Goal: Task Accomplishment & Management: Use online tool/utility

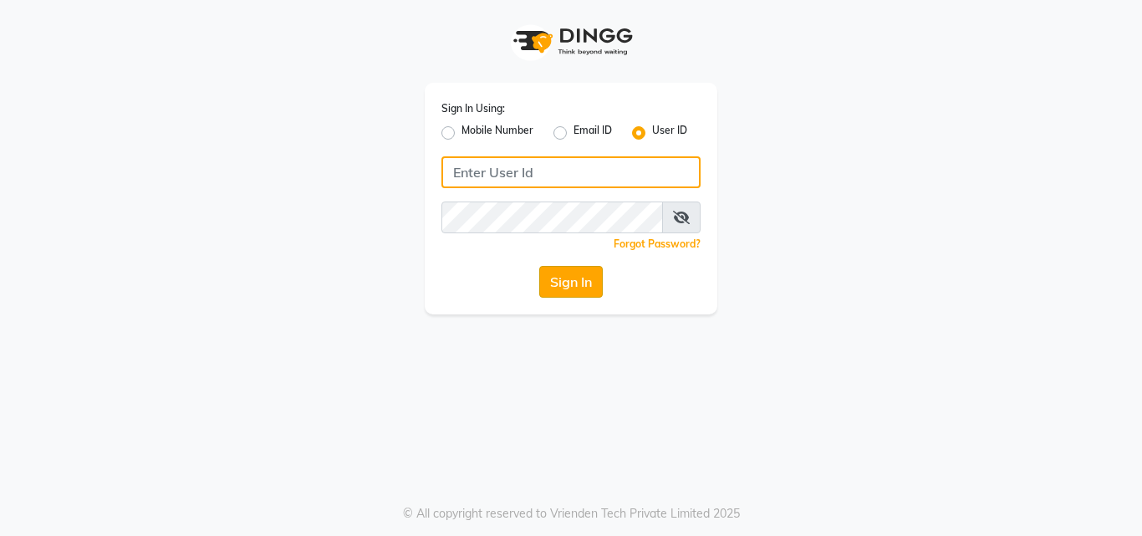
type input "riya"
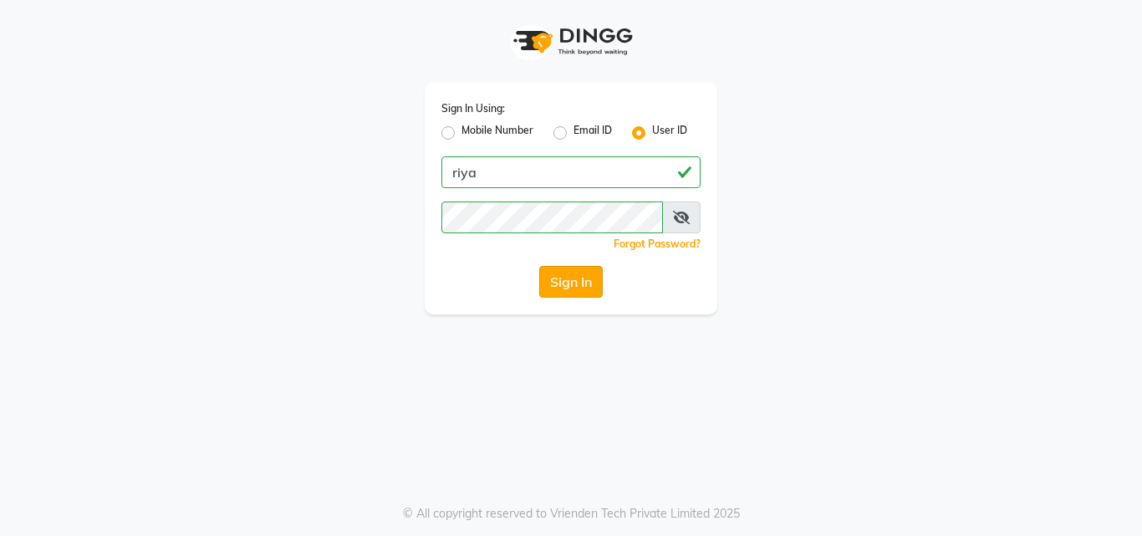
click at [551, 278] on button "Sign In" at bounding box center [571, 282] width 64 height 32
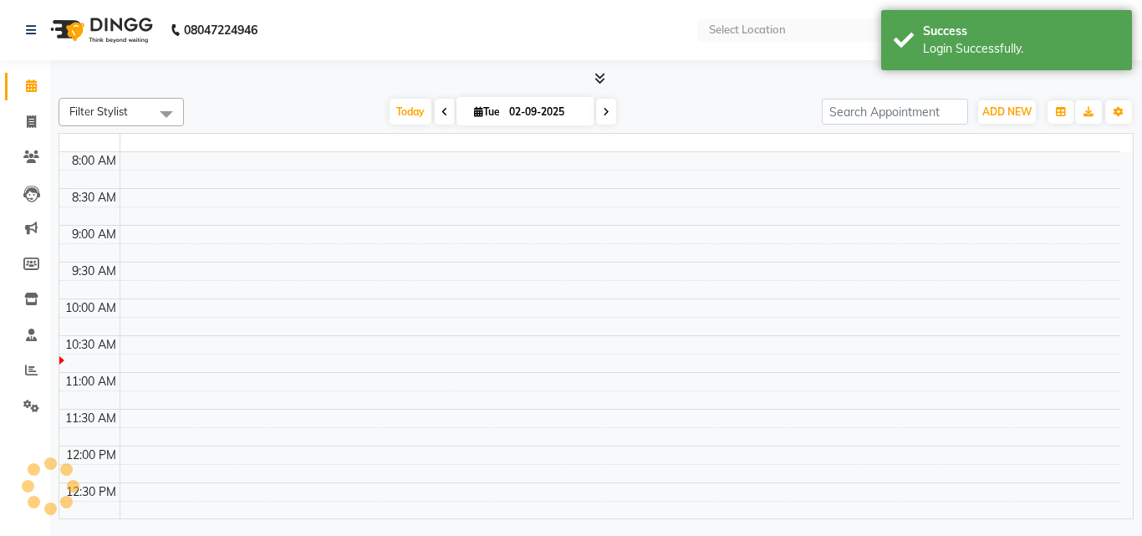
select select "en"
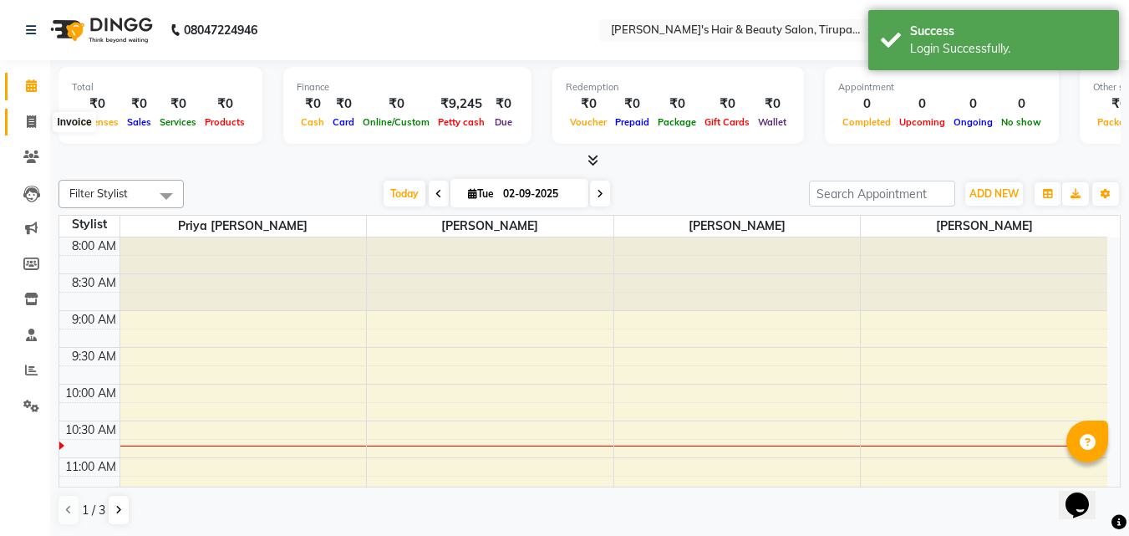
click at [38, 130] on span at bounding box center [31, 122] width 29 height 19
select select "5401"
select select "service"
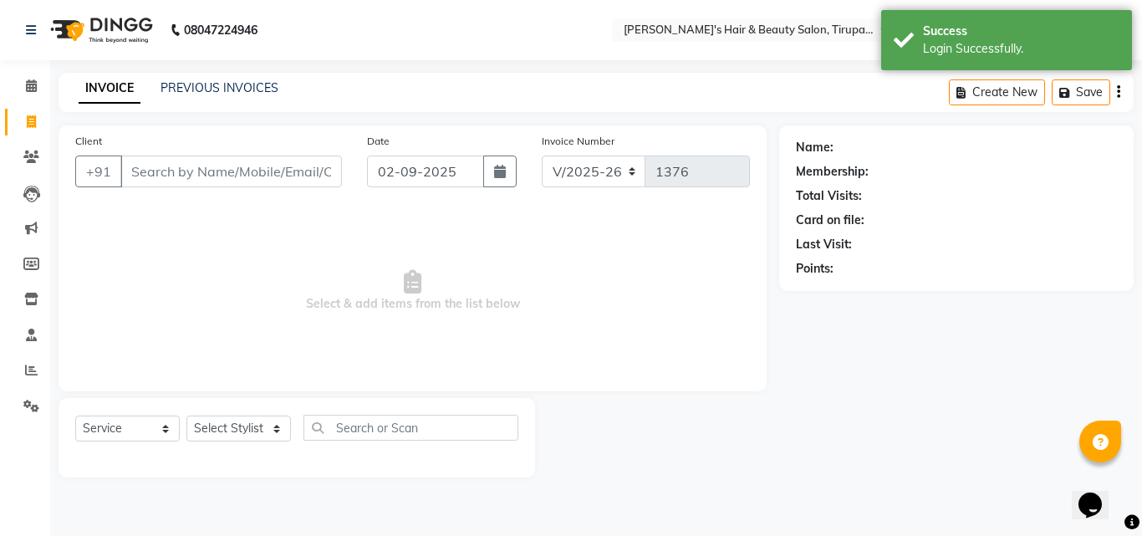
click at [177, 176] on input "Client" at bounding box center [231, 171] width 222 height 32
